Goal: Transaction & Acquisition: Purchase product/service

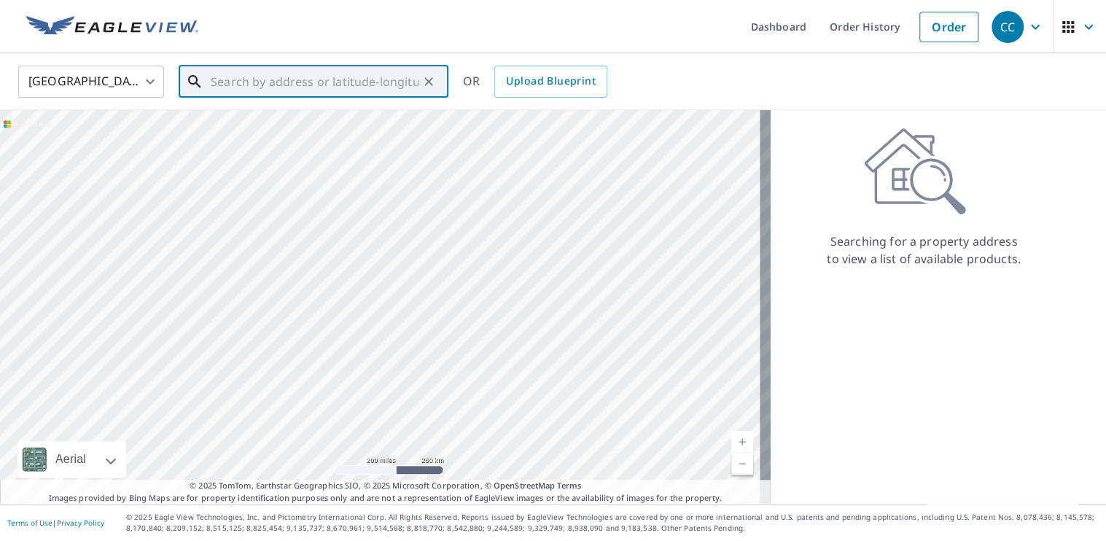
click at [351, 71] on input "text" at bounding box center [315, 81] width 208 height 41
click at [354, 79] on input "text" at bounding box center [315, 81] width 208 height 41
paste input "[STREET_ADDRESS]"
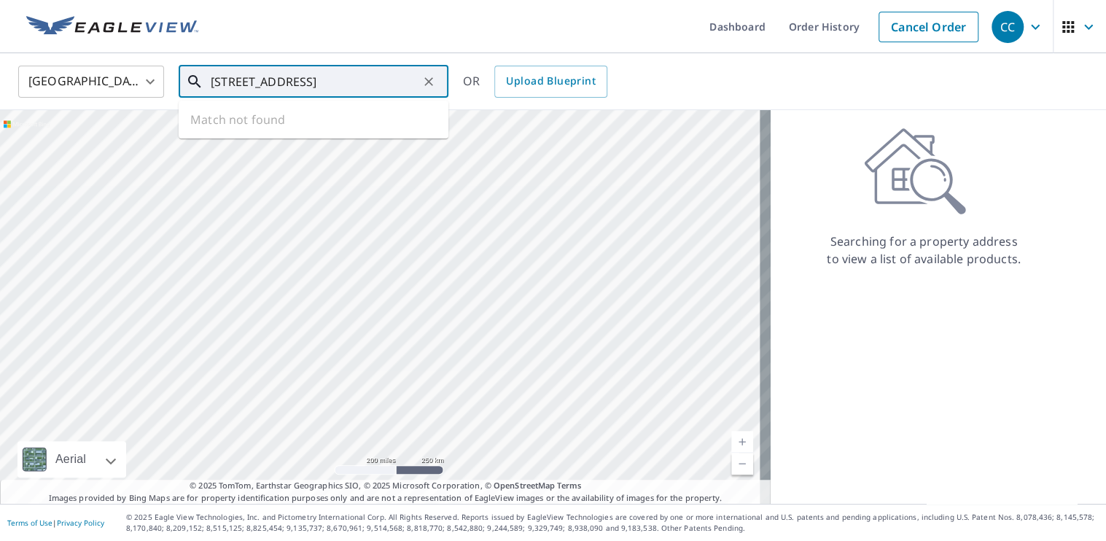
scroll to position [0, 98]
click at [354, 128] on span "[STREET_ADDRESS]" at bounding box center [322, 123] width 229 height 17
type input "[STREET_ADDRESS]"
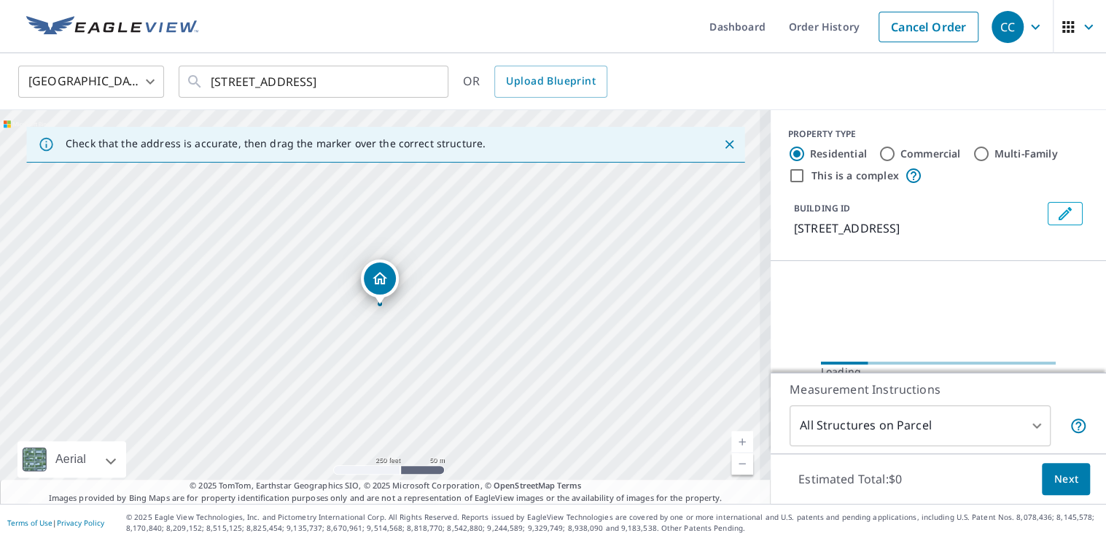
scroll to position [0, 0]
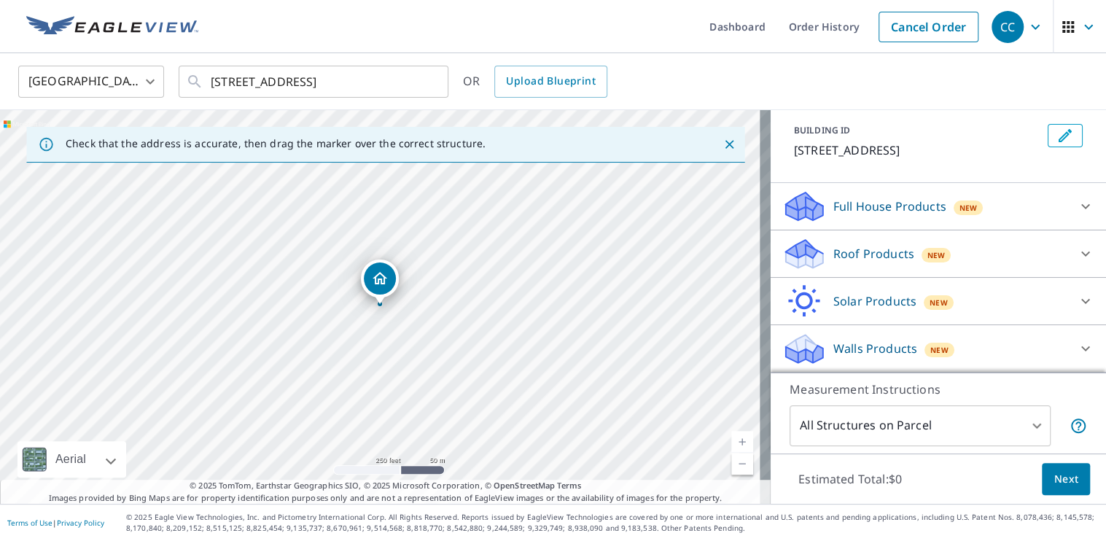
click at [899, 254] on p "Roof Products" at bounding box center [873, 253] width 81 height 17
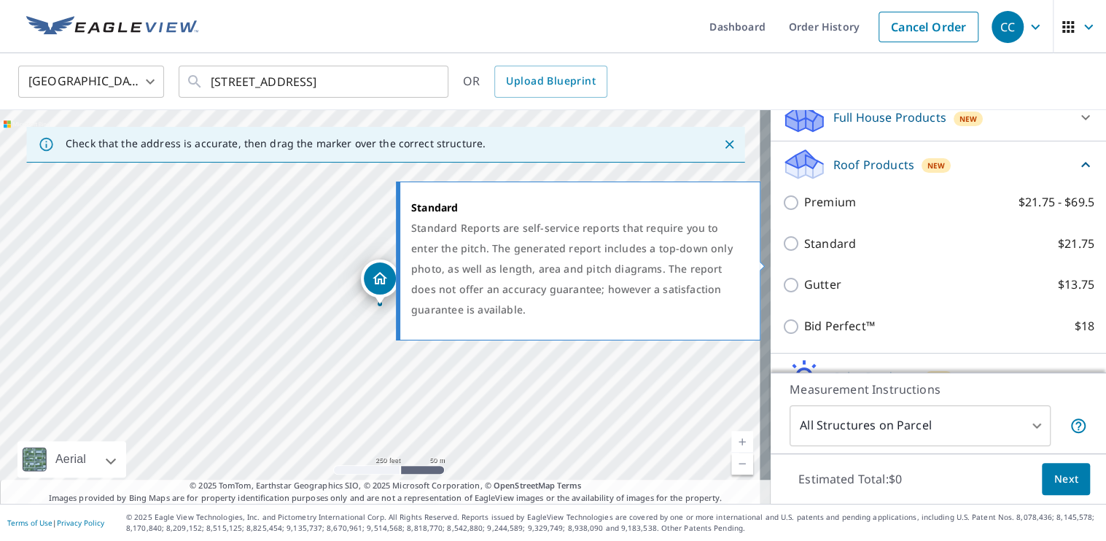
click at [854, 253] on label "Standard $21.75" at bounding box center [949, 244] width 290 height 18
click at [804, 252] on input "Standard $21.75" at bounding box center [793, 243] width 22 height 17
checkbox input "true"
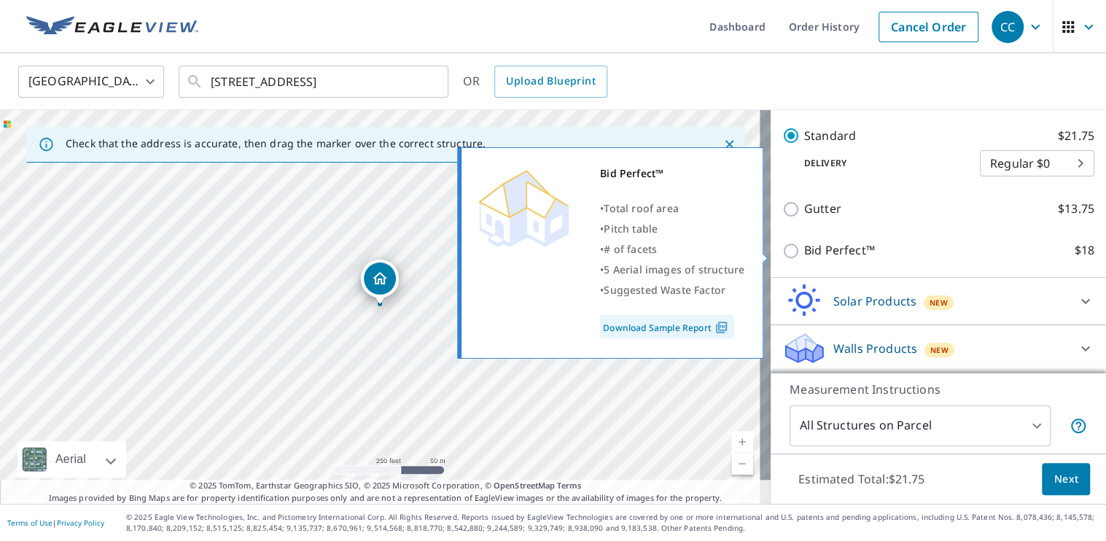
scroll to position [315, 0]
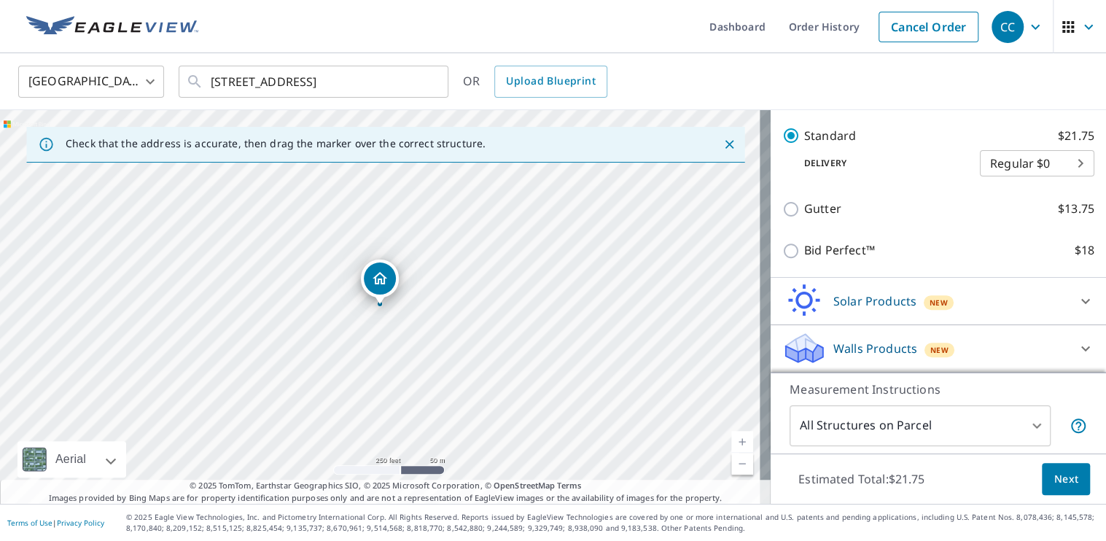
click at [1042, 468] on button "Next" at bounding box center [1066, 479] width 48 height 33
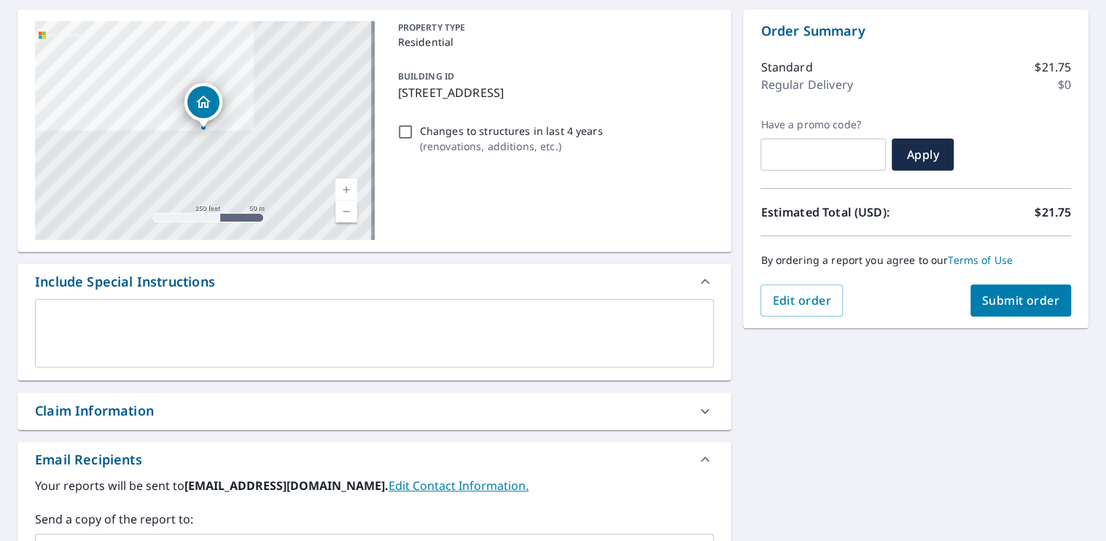
scroll to position [84, 0]
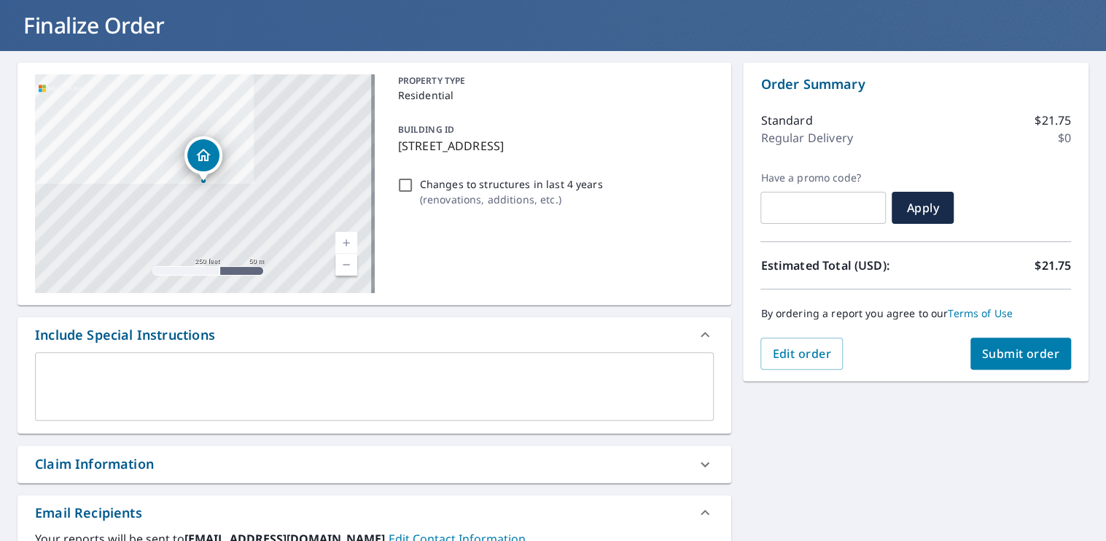
click at [239, 472] on div "Claim Information" at bounding box center [361, 464] width 652 height 20
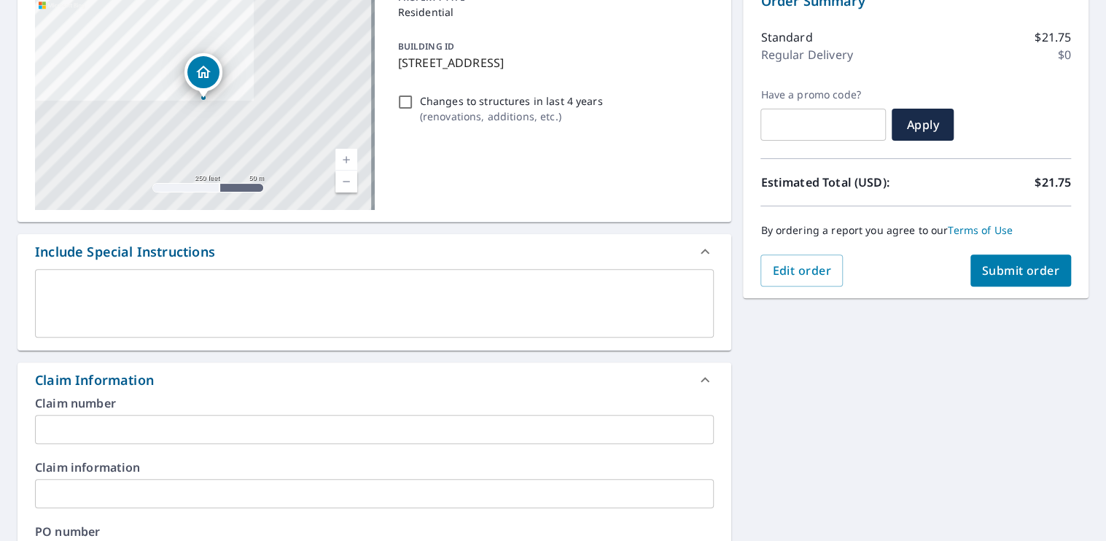
scroll to position [230, 0]
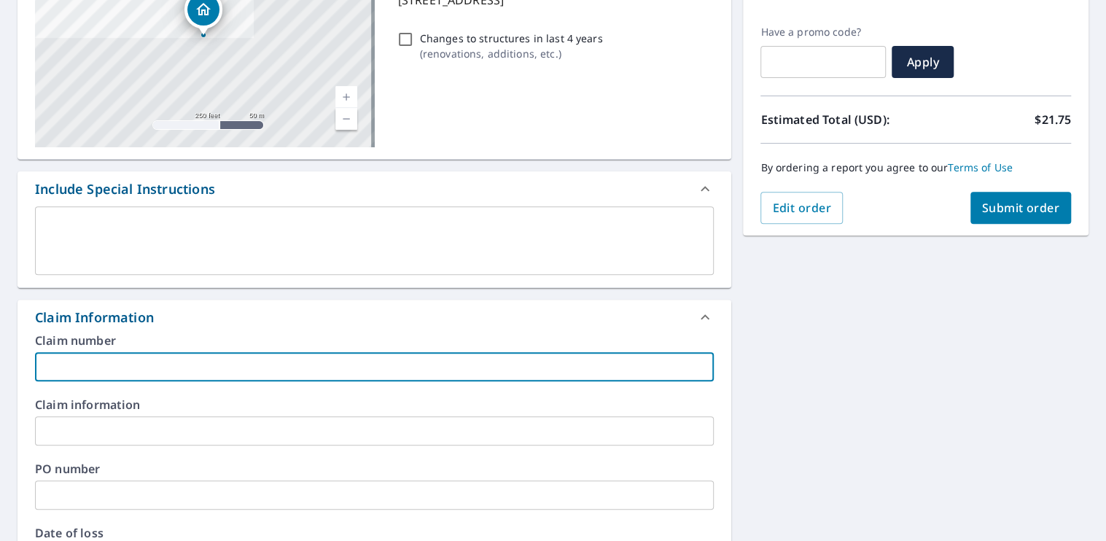
click at [106, 378] on input "text" at bounding box center [374, 366] width 679 height 29
click at [115, 369] on input "Project: 8159187 [GEOGRAPHIC_DATA] property" at bounding box center [374, 366] width 679 height 29
paste input "334"
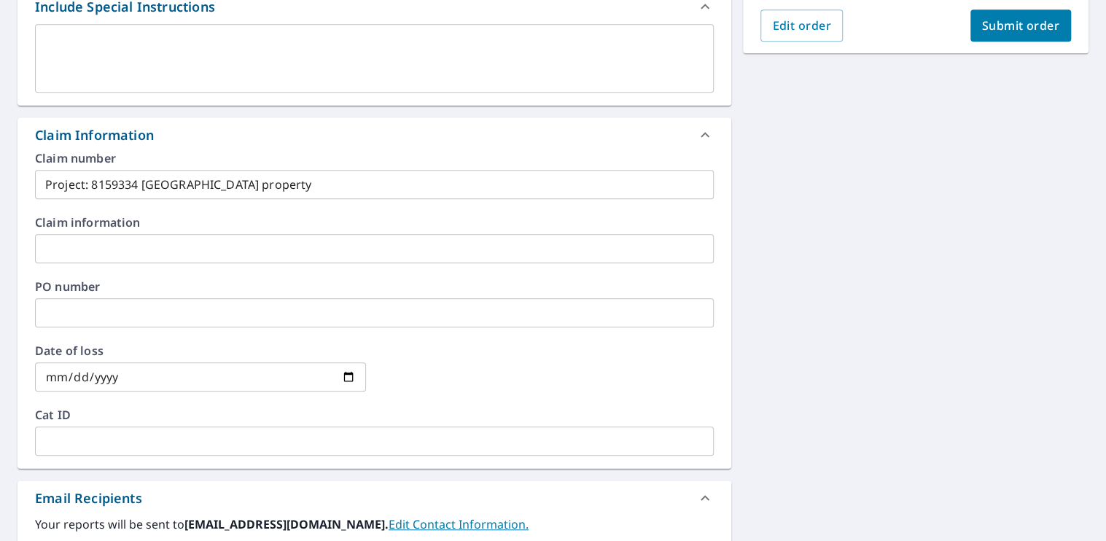
scroll to position [437, 0]
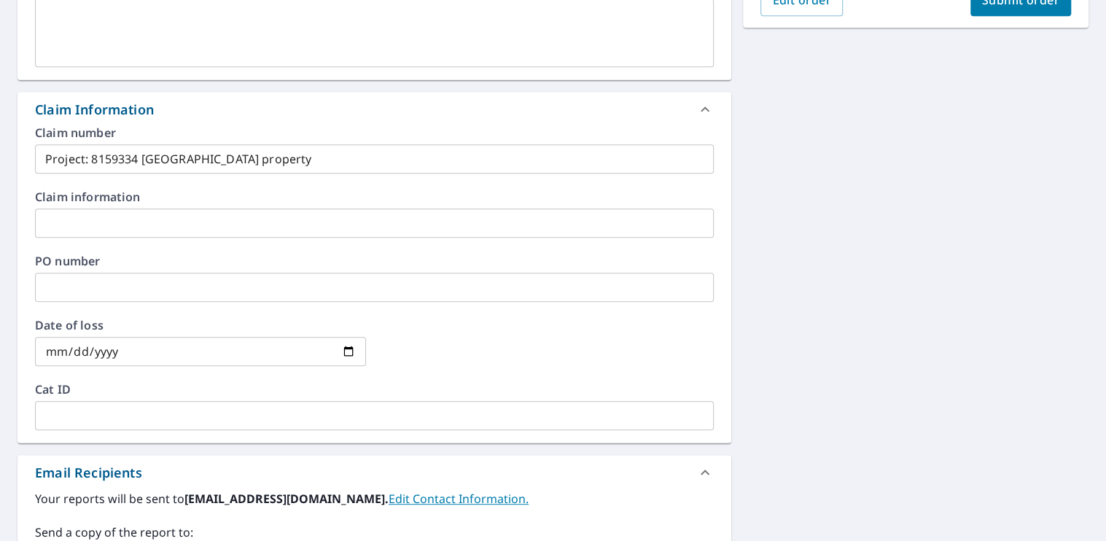
click at [180, 138] on div "Claim number Project: 8159334 [PERSON_NAME] property ​" at bounding box center [374, 150] width 679 height 47
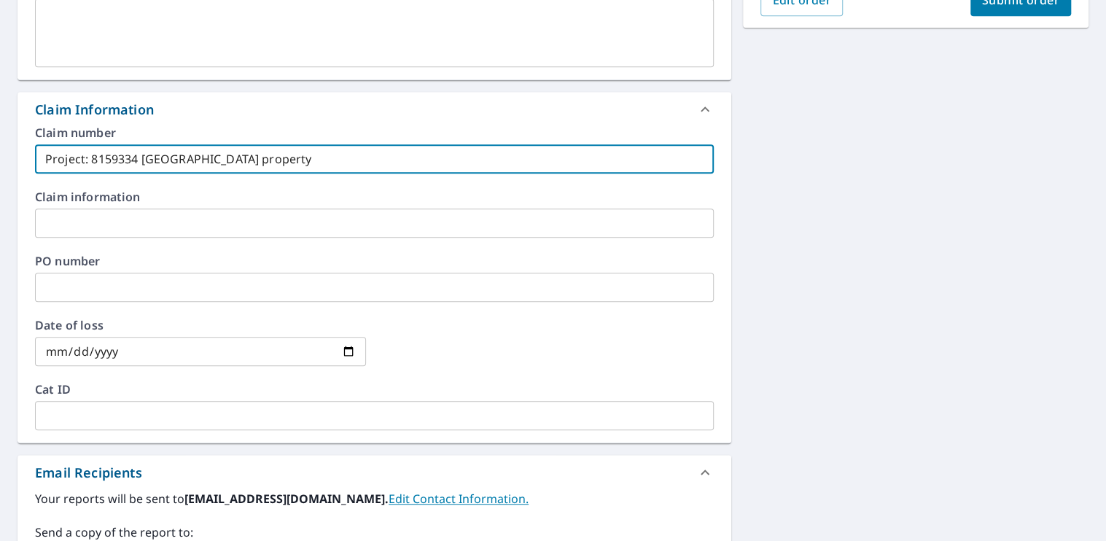
drag, startPoint x: 140, startPoint y: 162, endPoint x: 233, endPoint y: 166, distance: 92.7
click at [235, 165] on input "Project: 8159334 [GEOGRAPHIC_DATA] property" at bounding box center [374, 158] width 679 height 29
click at [144, 157] on input "Project: 8159334 [GEOGRAPHIC_DATA] property" at bounding box center [374, 158] width 679 height 29
paste input "[PERSON_NAME] residence"
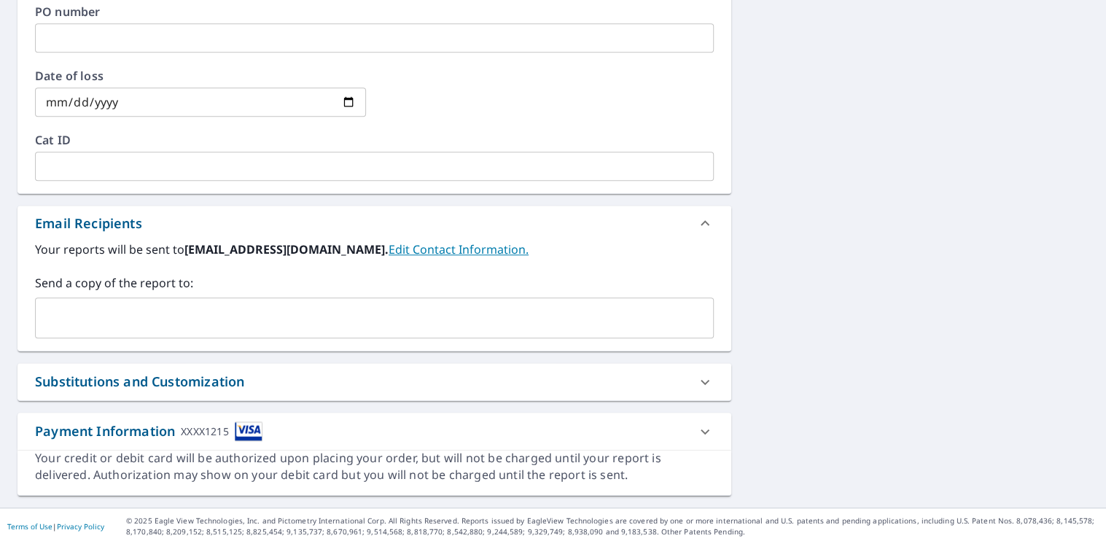
scroll to position [688, 0]
type input "Project: 8159334 [PERSON_NAME] residence"
click at [174, 321] on input "text" at bounding box center [364, 317] width 644 height 28
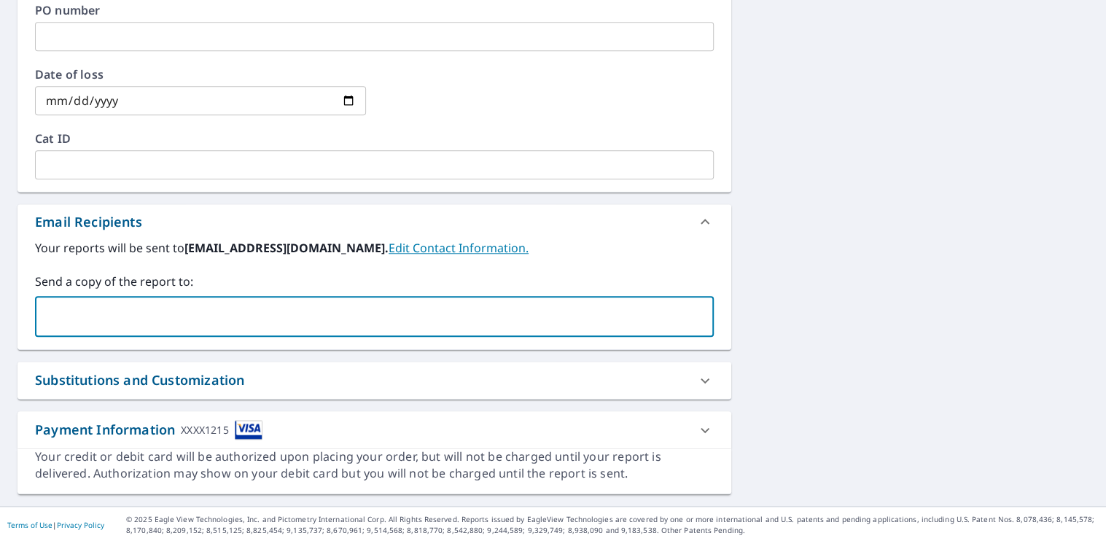
click at [152, 315] on input "text" at bounding box center [364, 317] width 644 height 28
paste input "[EMAIL_ADDRESS][DOMAIN_NAME]"
type input "[EMAIL_ADDRESS][DOMAIN_NAME]"
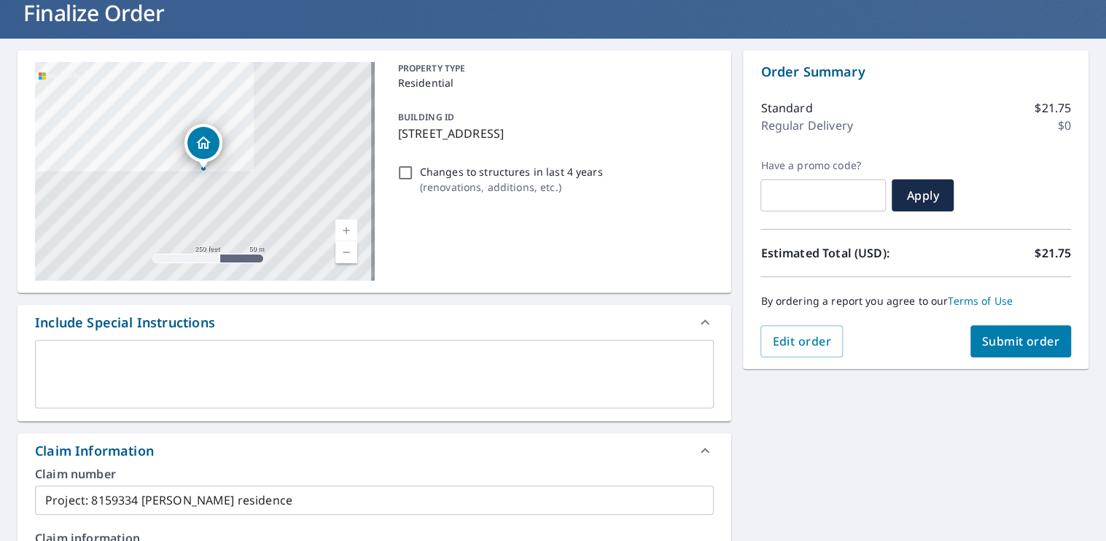
scroll to position [0, 0]
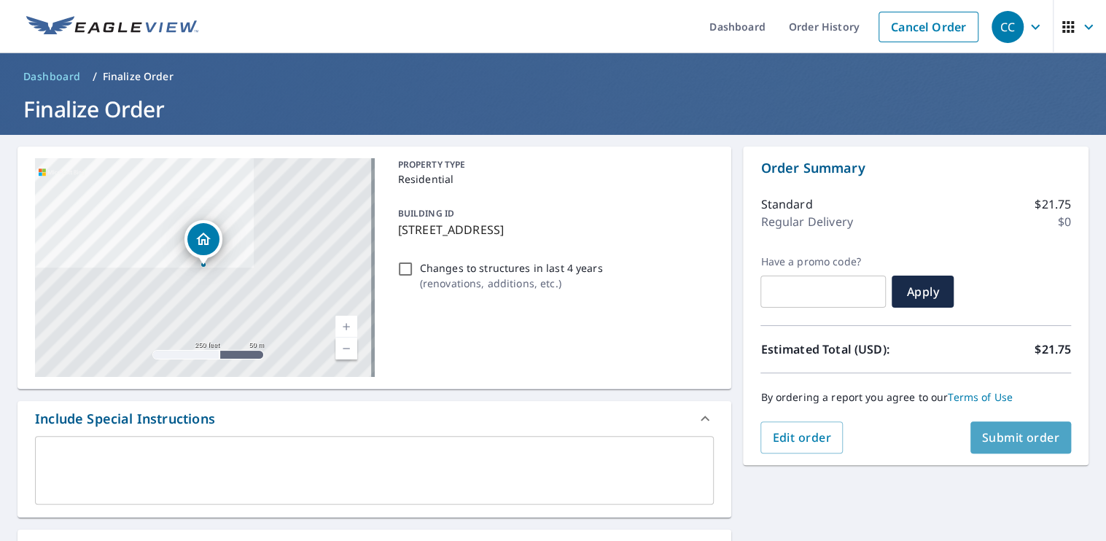
click at [1012, 423] on button "Submit order" at bounding box center [1020, 437] width 101 height 32
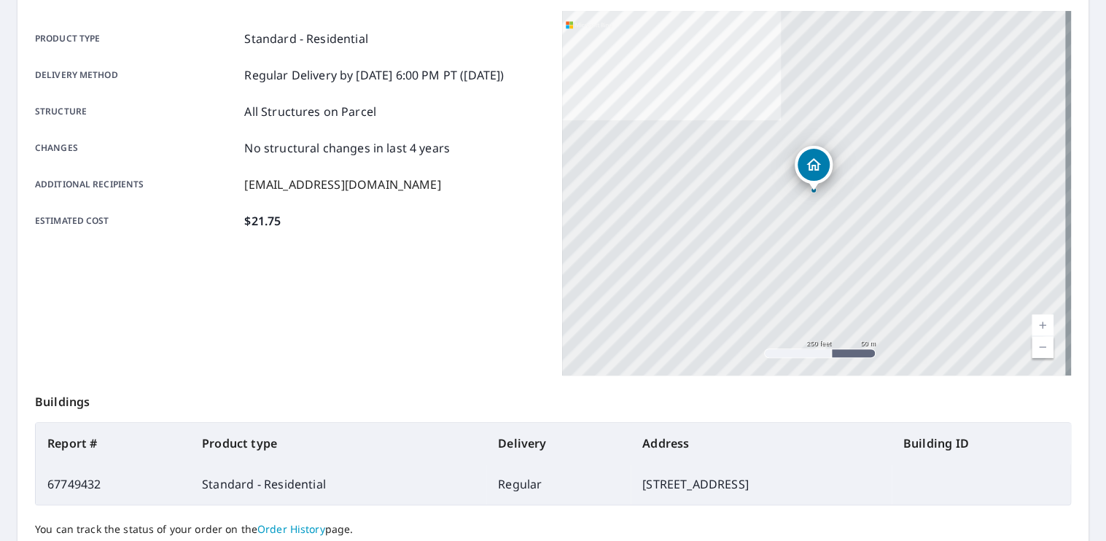
scroll to position [316, 0]
